Goal: Check status

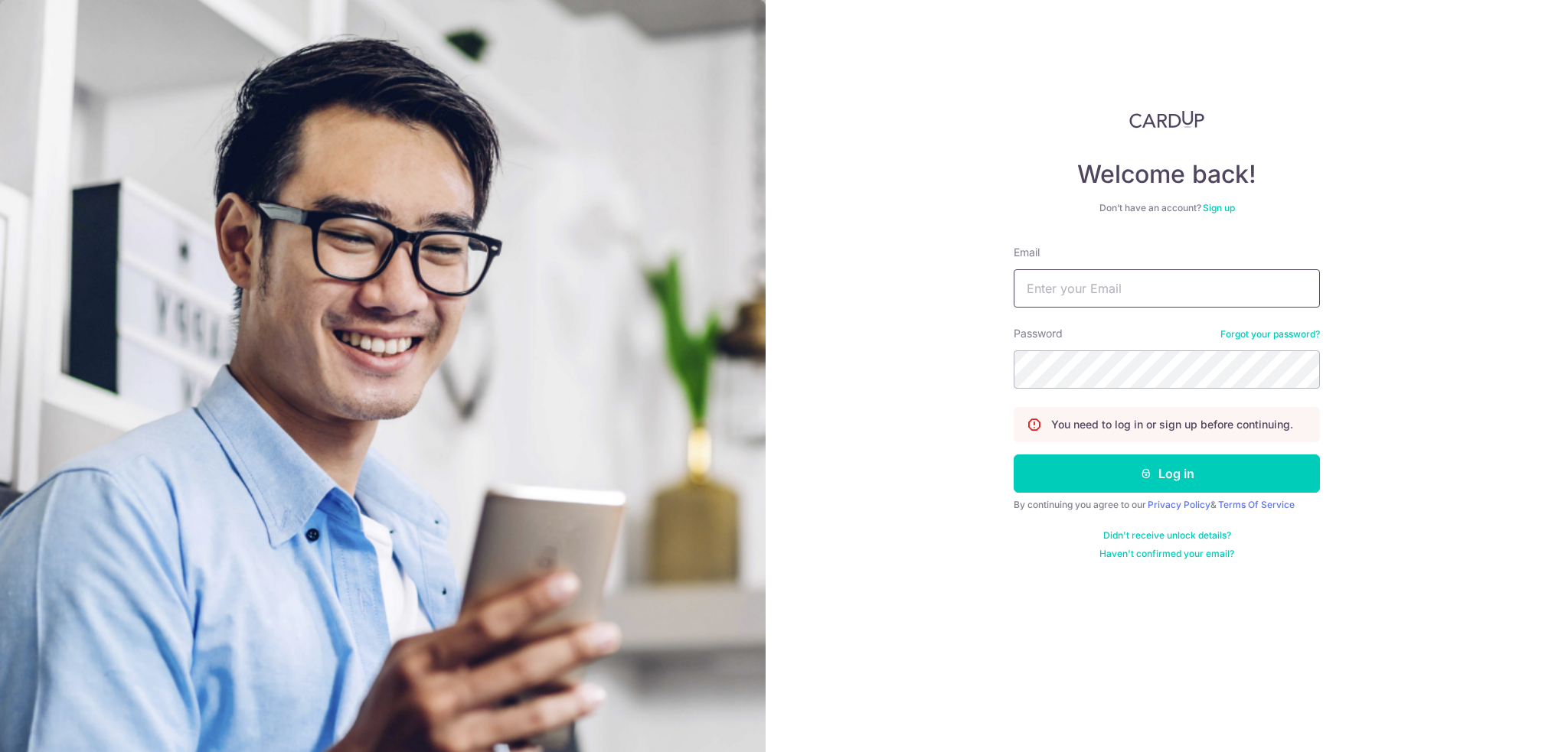
click at [1047, 283] on input "Email" at bounding box center [1166, 288] width 307 height 38
type input "[EMAIL_ADDRESS][DOMAIN_NAME]"
click at [1109, 480] on button "Log in" at bounding box center [1166, 474] width 307 height 38
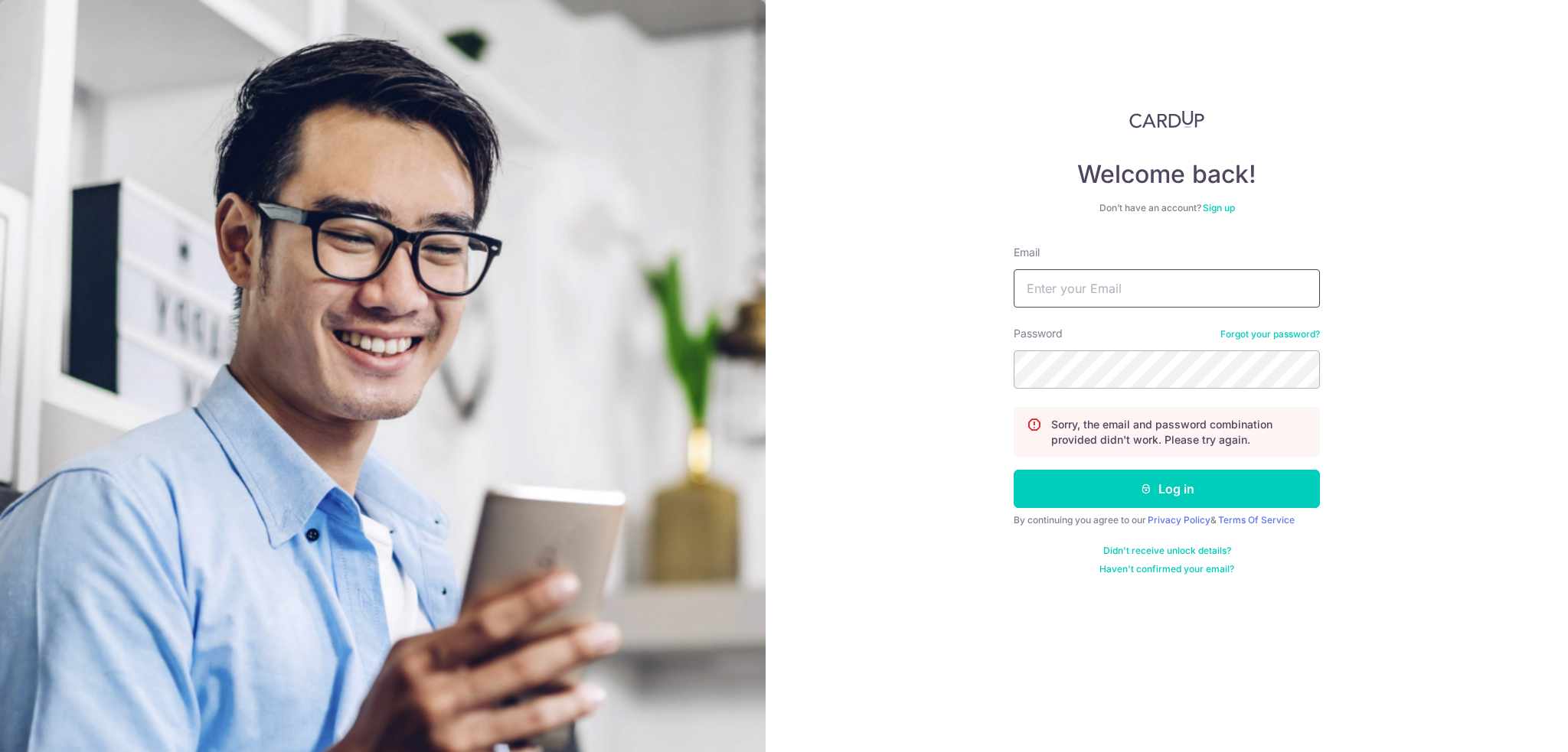
click at [1154, 275] on input "Email" at bounding box center [1166, 288] width 307 height 38
type input "[EMAIL_ADDRESS][DOMAIN_NAME]"
click at [846, 335] on div "Welcome back! Don’t have an account? Sign up Email Macarto.chan@gmail.com Passw…" at bounding box center [1166, 376] width 802 height 752
click at [1211, 493] on button "Log in" at bounding box center [1166, 489] width 307 height 38
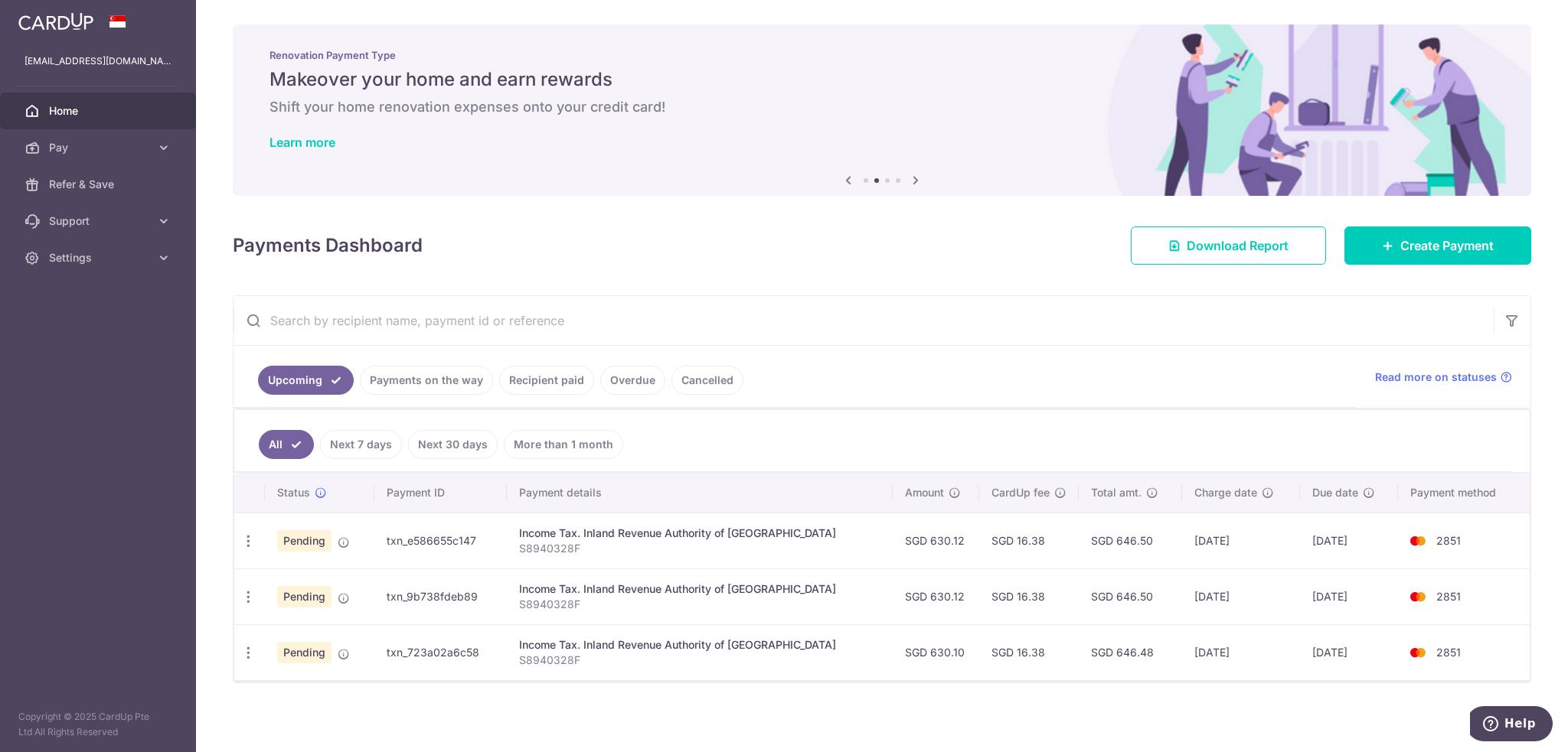
click at [439, 381] on link "Payments on the way" at bounding box center [426, 380] width 133 height 29
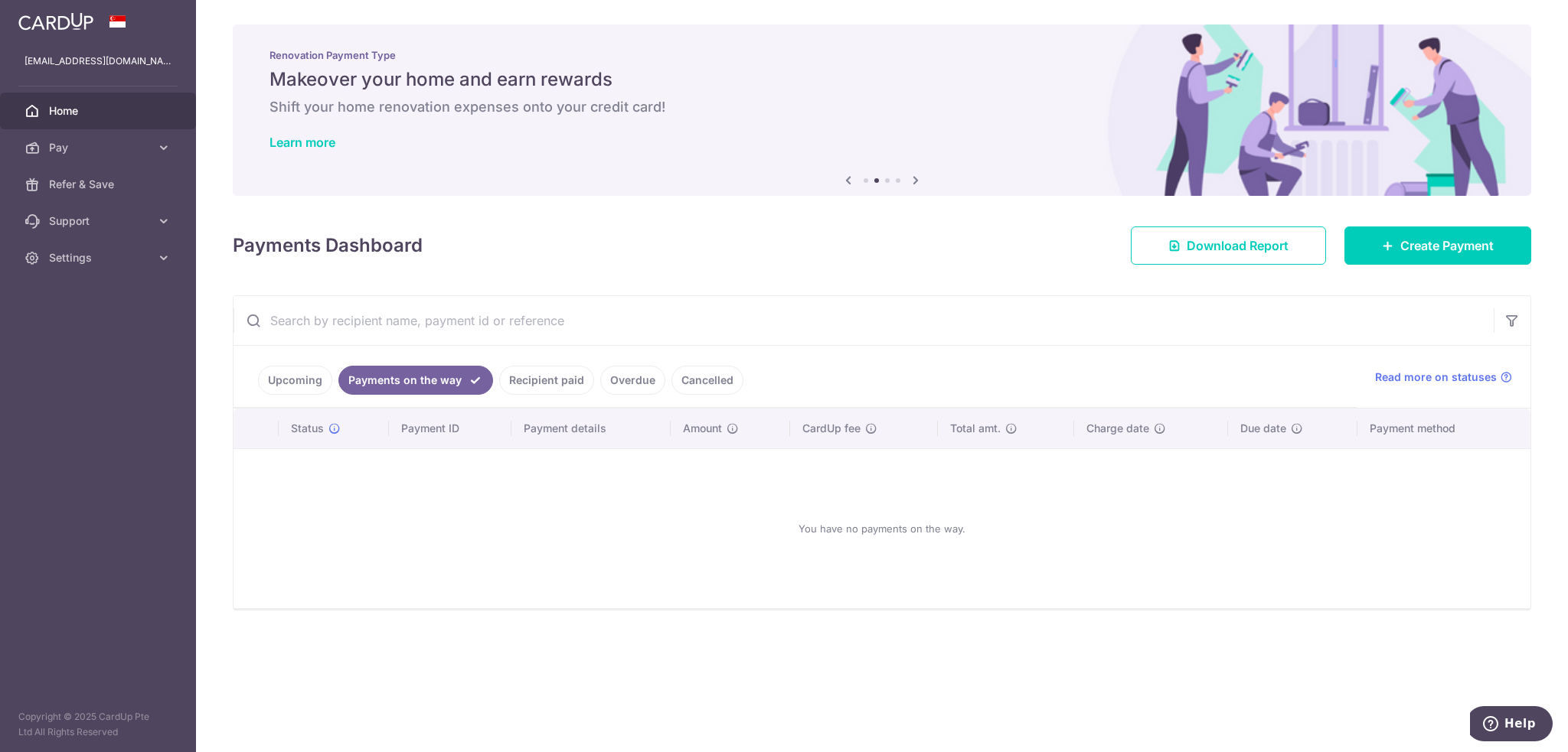
click at [328, 381] on link "Upcoming" at bounding box center [294, 380] width 74 height 29
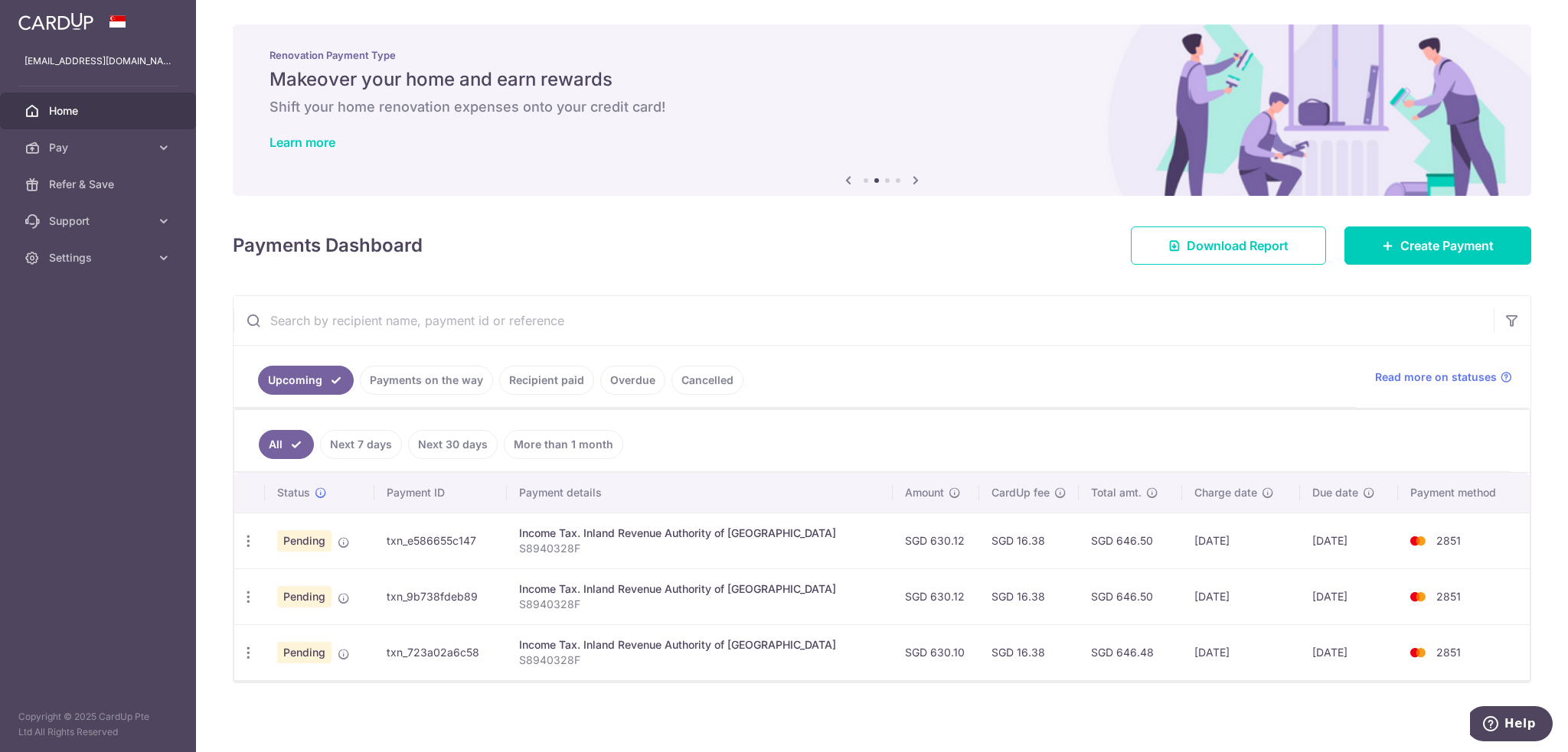
click at [370, 434] on link "Next 7 days" at bounding box center [361, 445] width 82 height 29
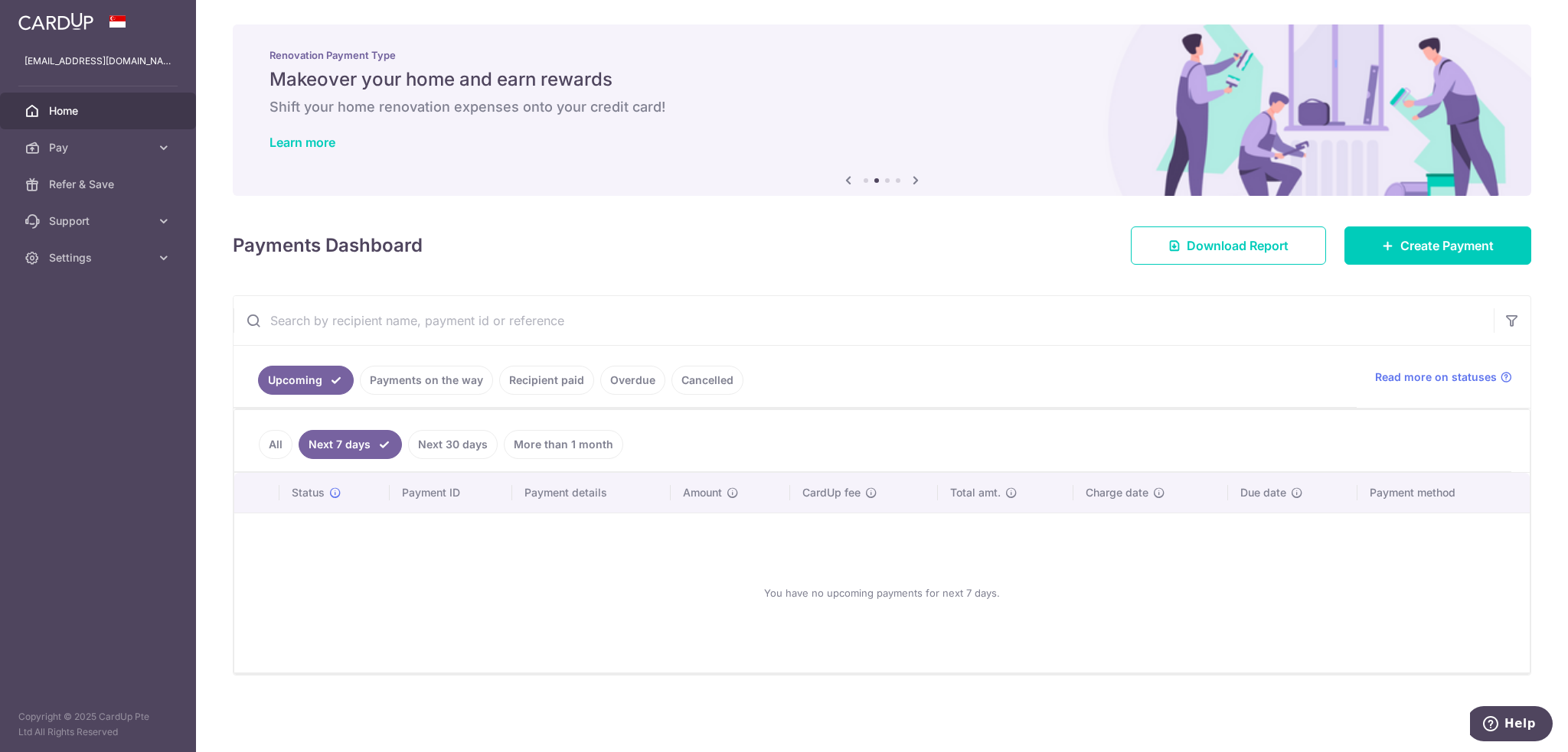
click at [437, 443] on link "Next 30 days" at bounding box center [452, 445] width 90 height 29
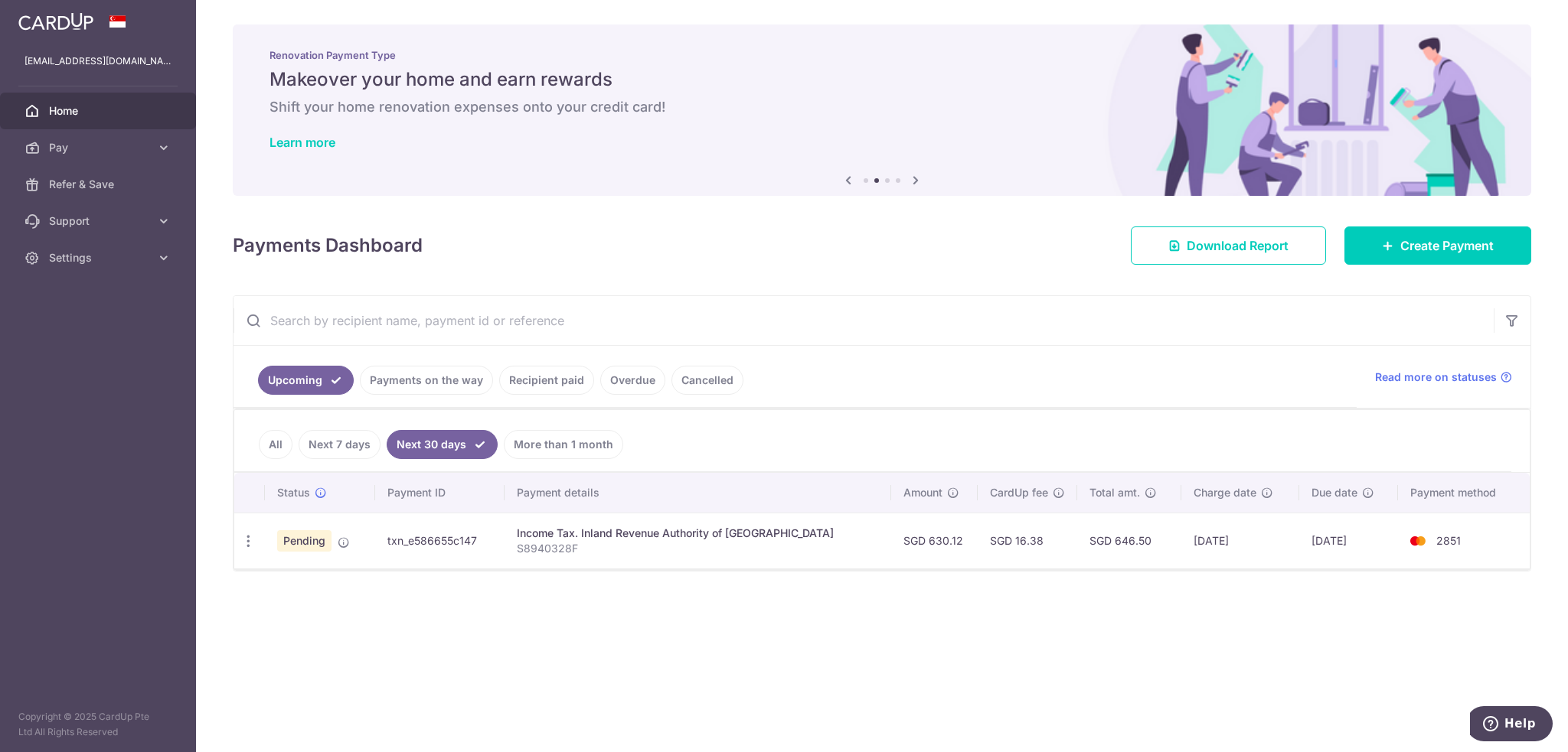
click at [273, 444] on link "All" at bounding box center [275, 445] width 34 height 29
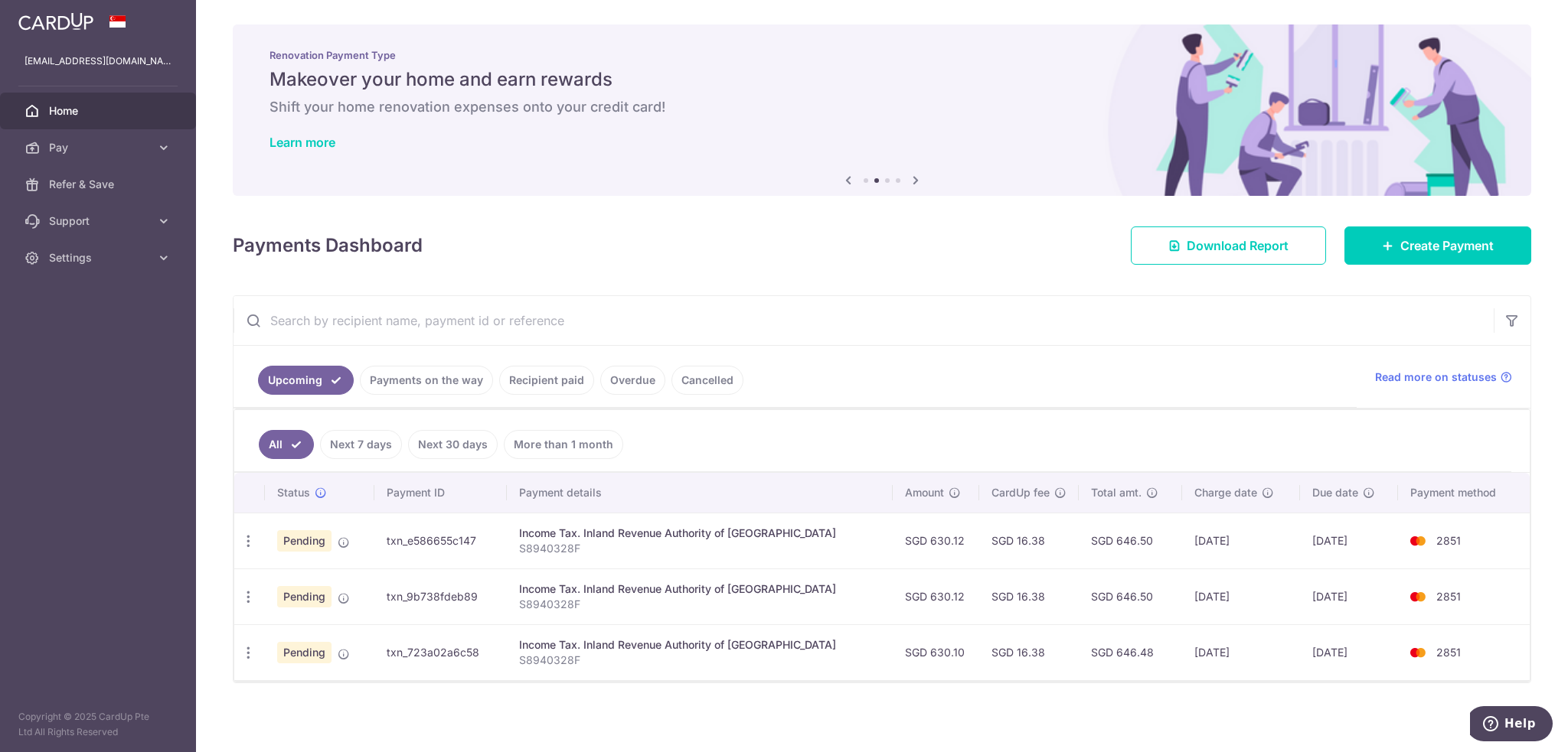
drag, startPoint x: 1183, startPoint y: 543, endPoint x: 1273, endPoint y: 542, distance: 90.0
click at [1273, 542] on td "[DATE]" at bounding box center [1240, 541] width 118 height 56
